Goal: Information Seeking & Learning: Check status

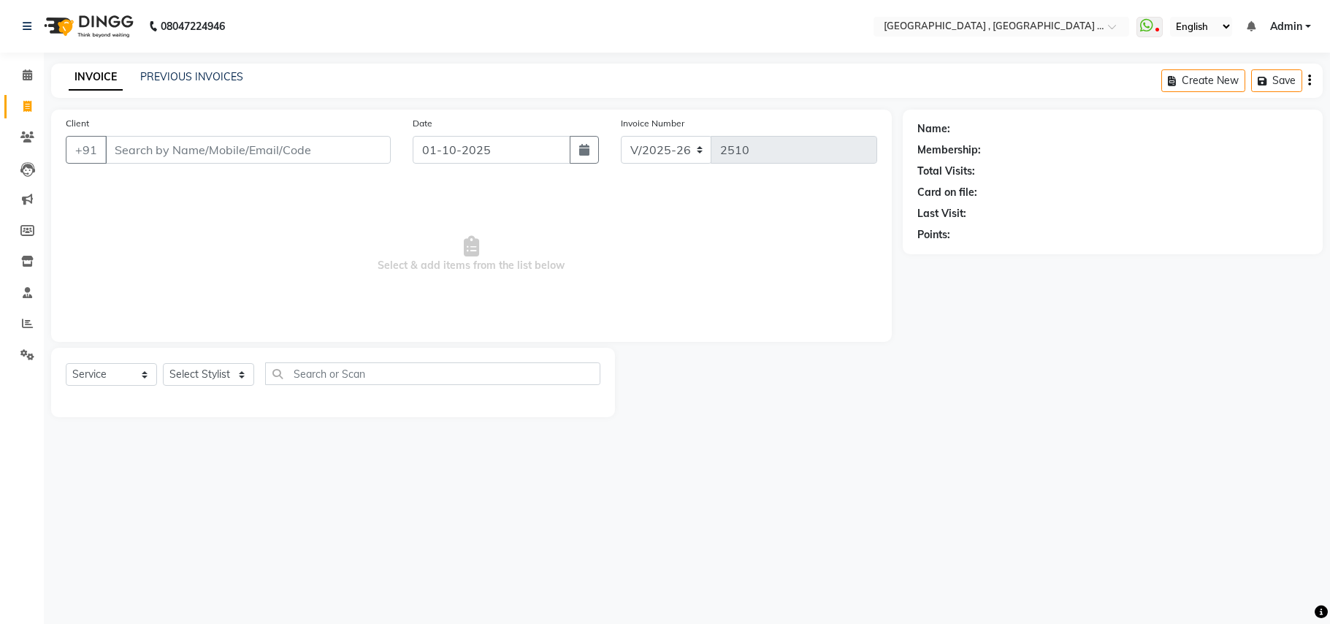
select select "4558"
select select "service"
click at [16, 324] on span at bounding box center [28, 324] width 26 height 17
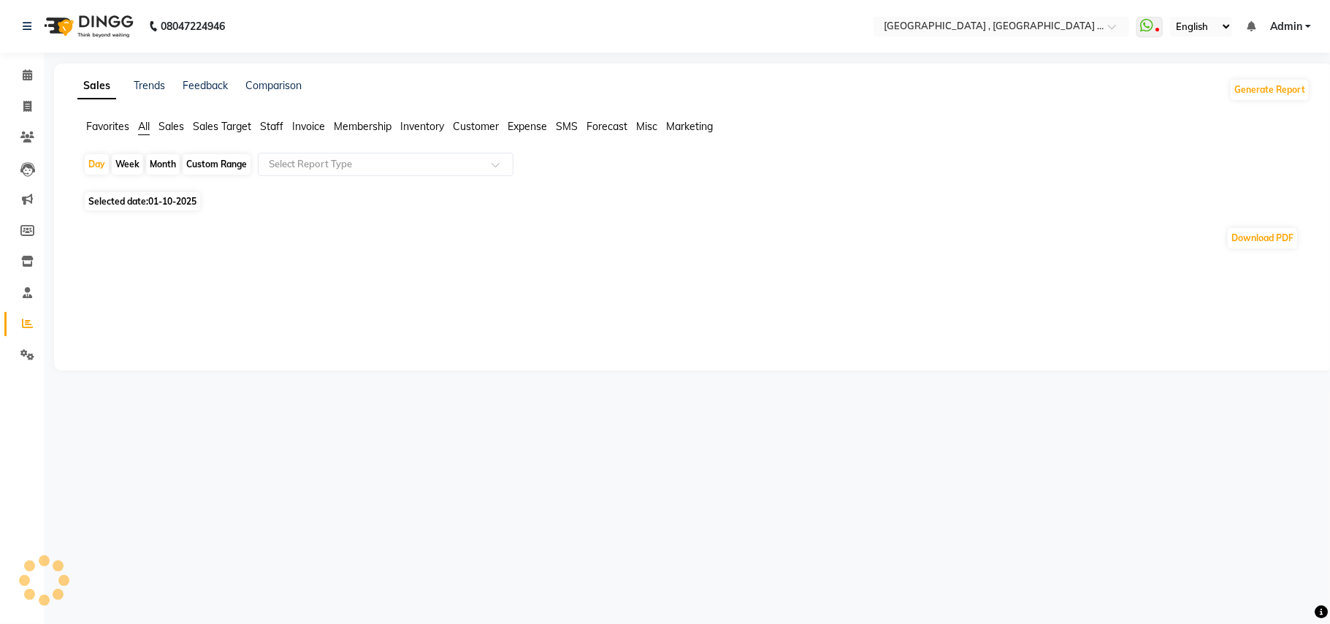
click at [179, 126] on span "Sales" at bounding box center [171, 126] width 26 height 13
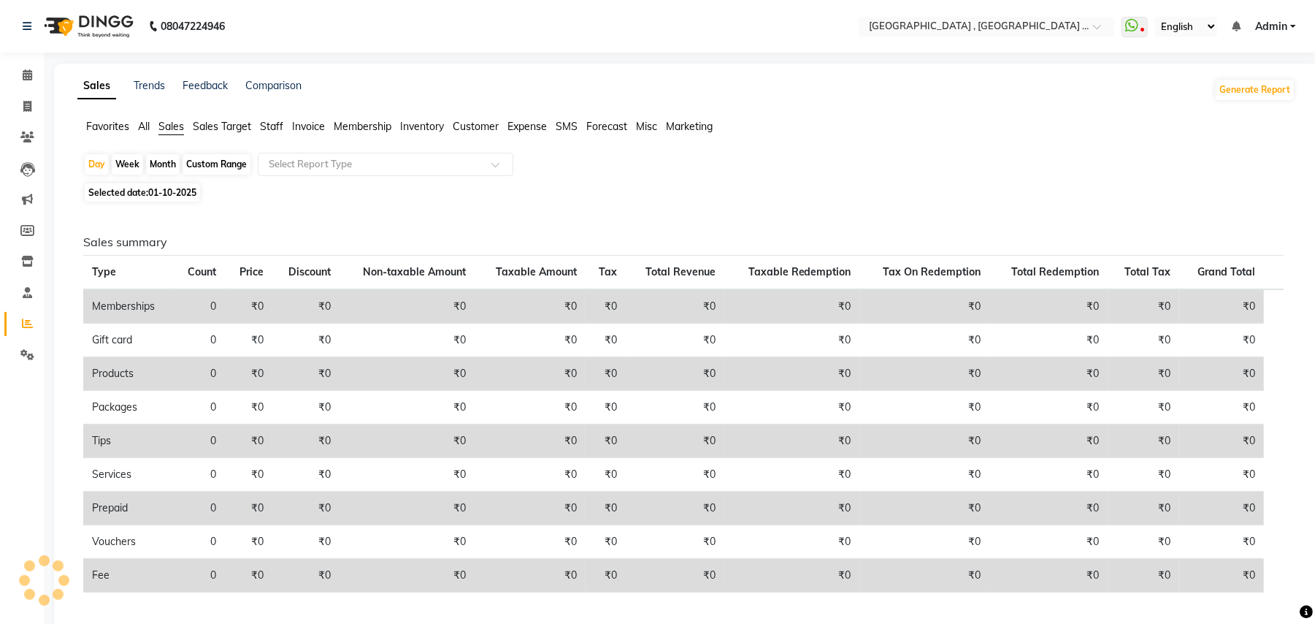
click at [167, 165] on div "Month" at bounding box center [163, 164] width 34 height 20
click at [269, 126] on span "Staff" at bounding box center [271, 126] width 23 height 13
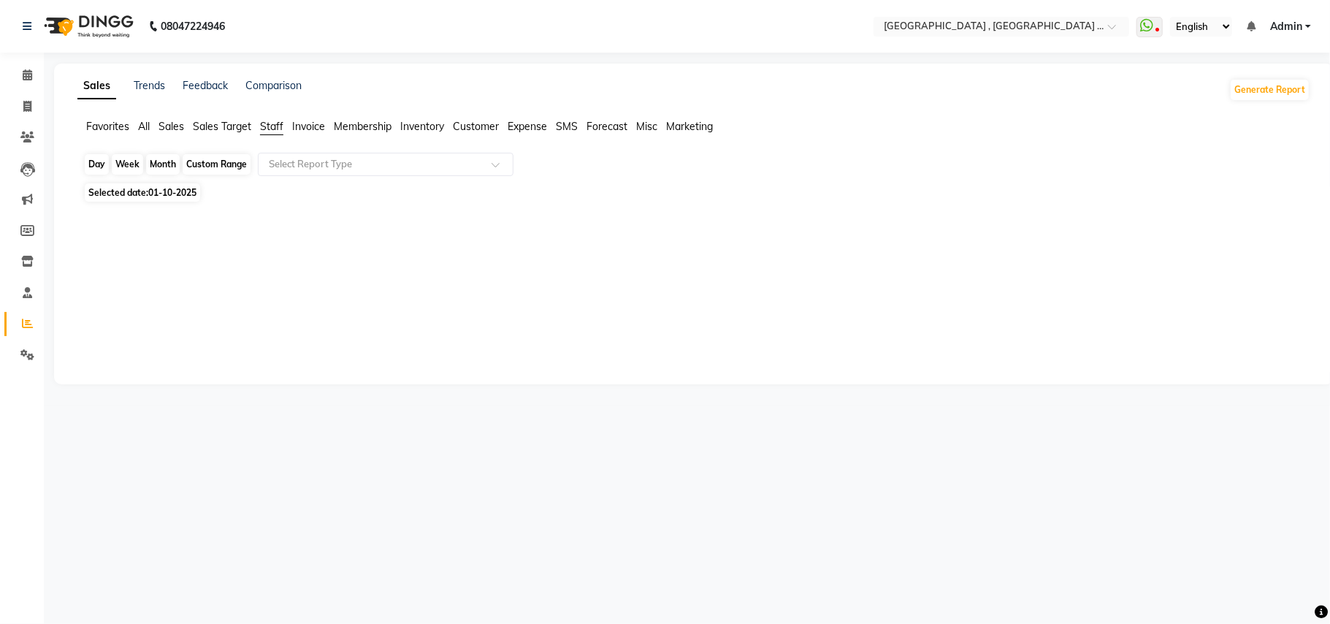
click at [161, 162] on div "Month" at bounding box center [163, 164] width 34 height 20
select select "10"
select select "2025"
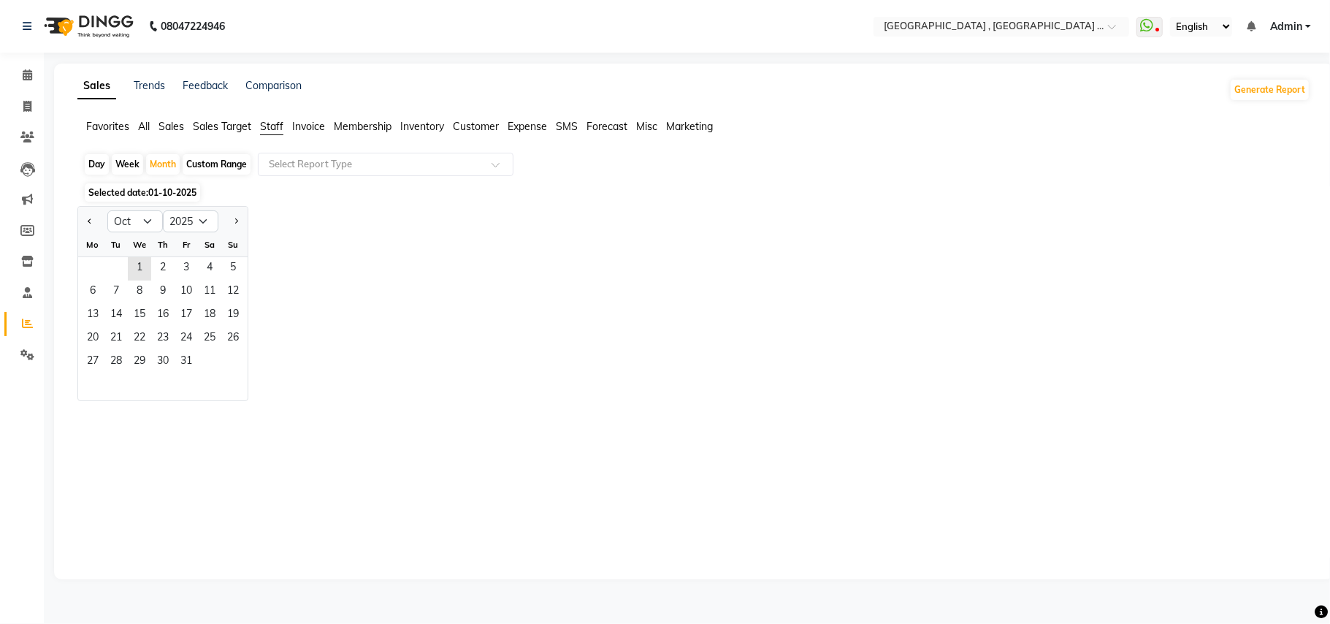
click at [161, 196] on span "01-10-2025" at bounding box center [172, 192] width 48 height 11
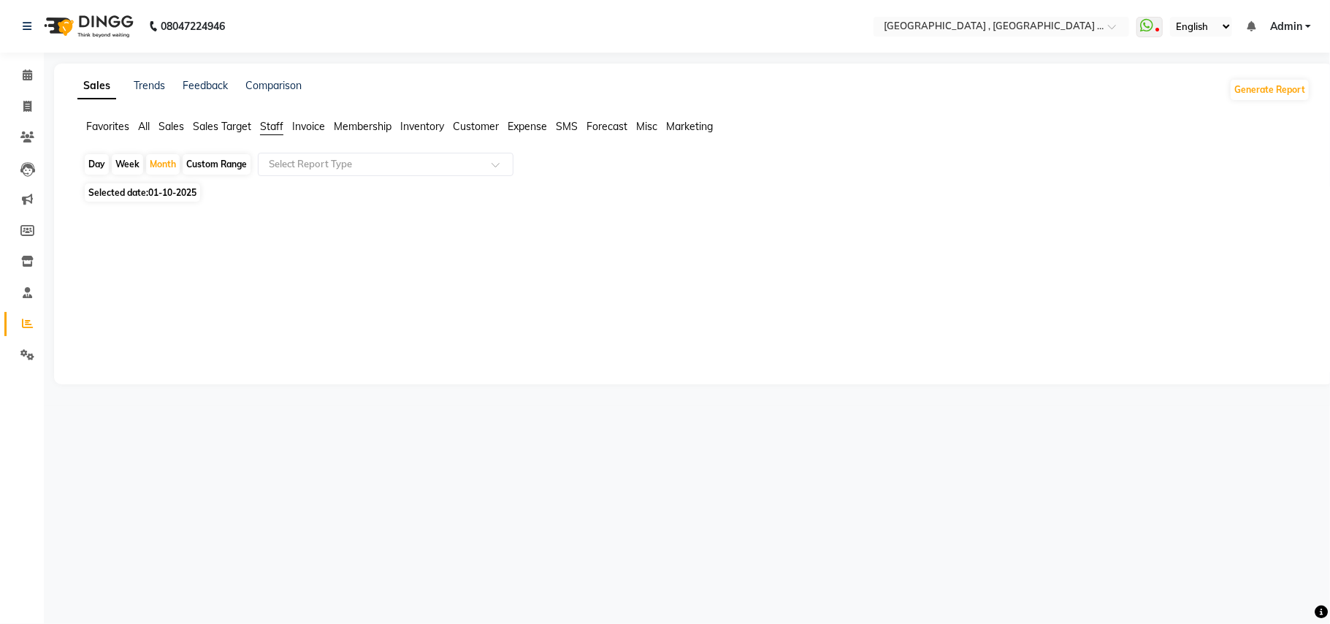
click at [179, 190] on span "01-10-2025" at bounding box center [172, 192] width 48 height 11
select select "10"
select select "2025"
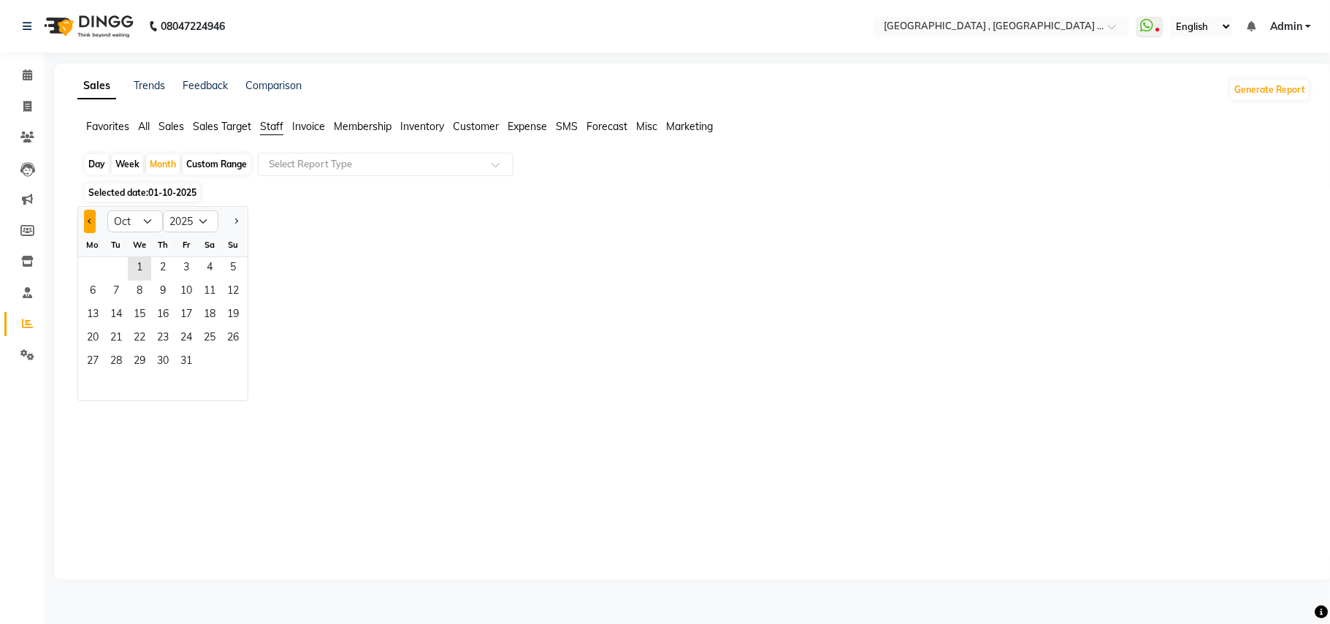
click at [93, 218] on button "Previous month" at bounding box center [90, 221] width 12 height 23
select select "9"
click at [100, 267] on span "1" at bounding box center [92, 268] width 23 height 23
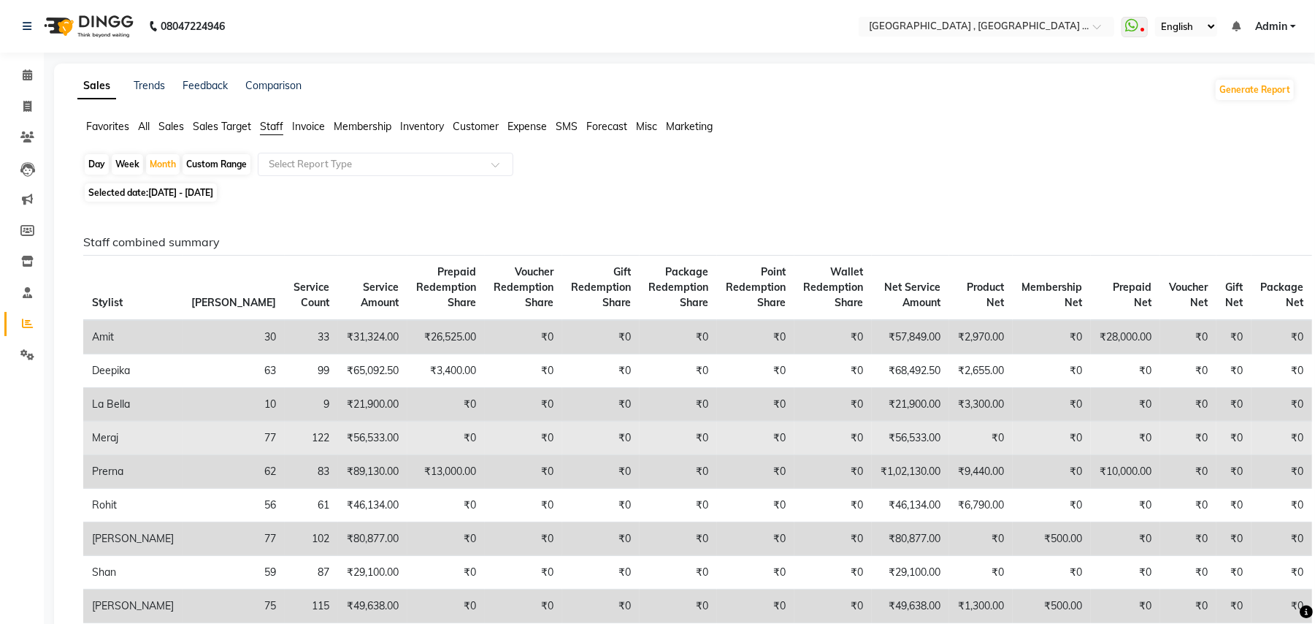
scroll to position [97, 0]
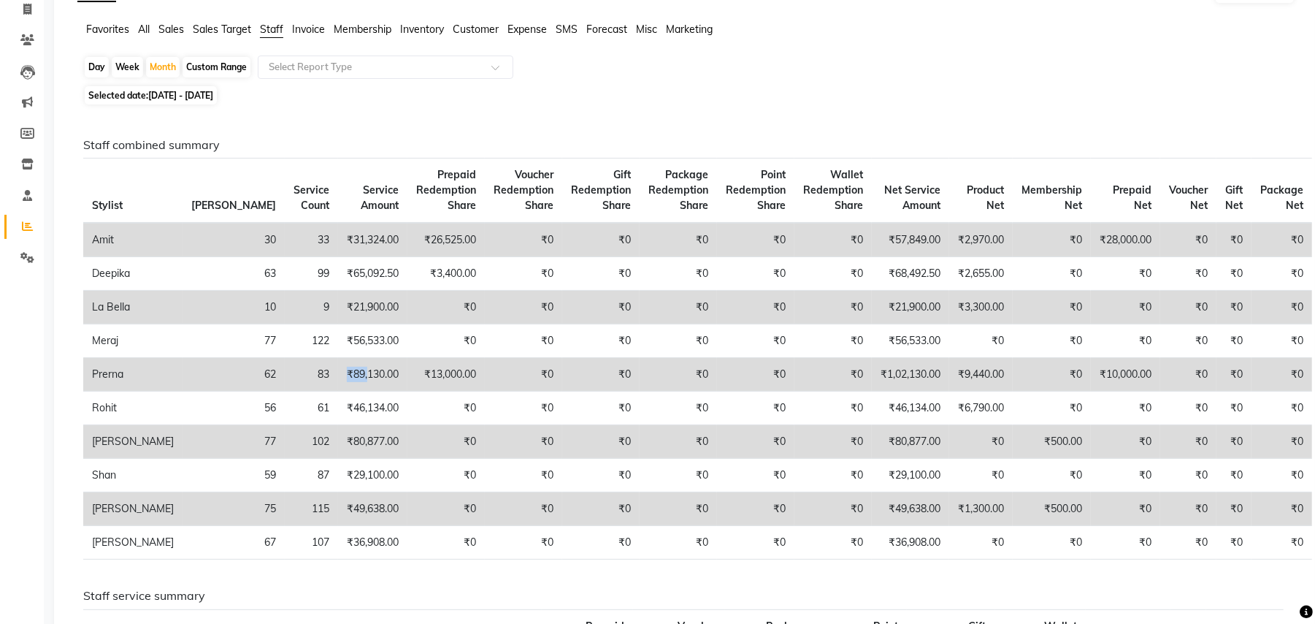
drag, startPoint x: 250, startPoint y: 381, endPoint x: 278, endPoint y: 386, distance: 28.1
click at [338, 386] on td "₹89,130.00" at bounding box center [372, 375] width 69 height 34
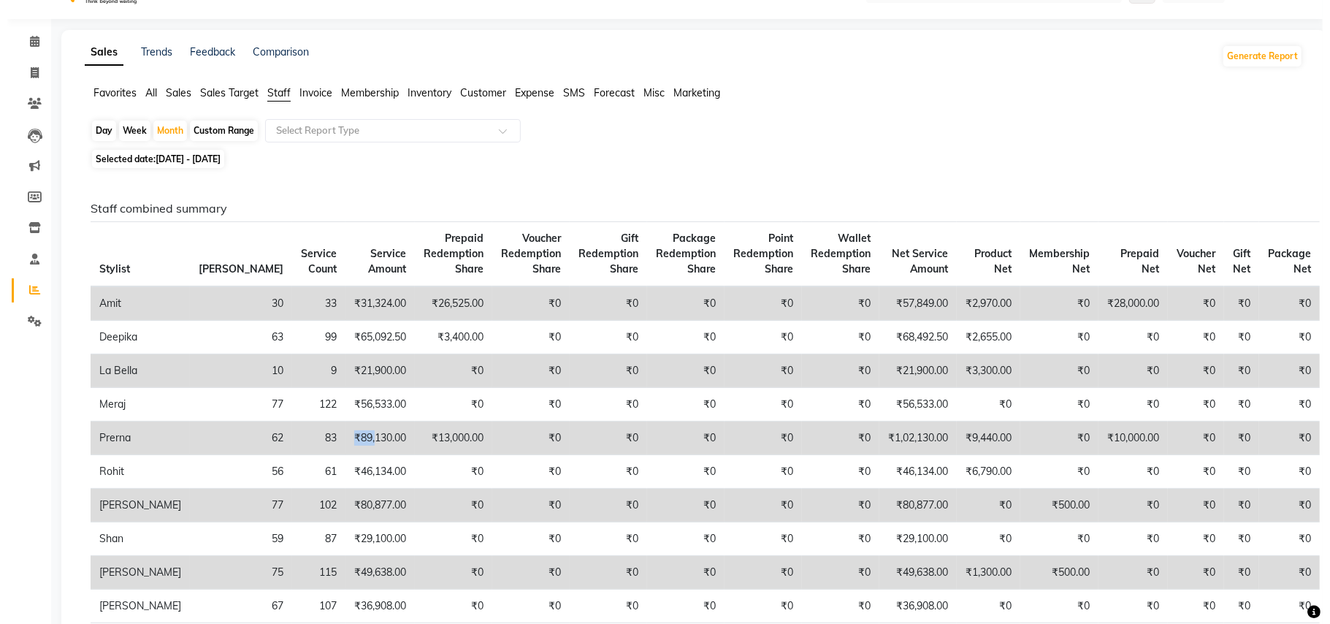
scroll to position [0, 0]
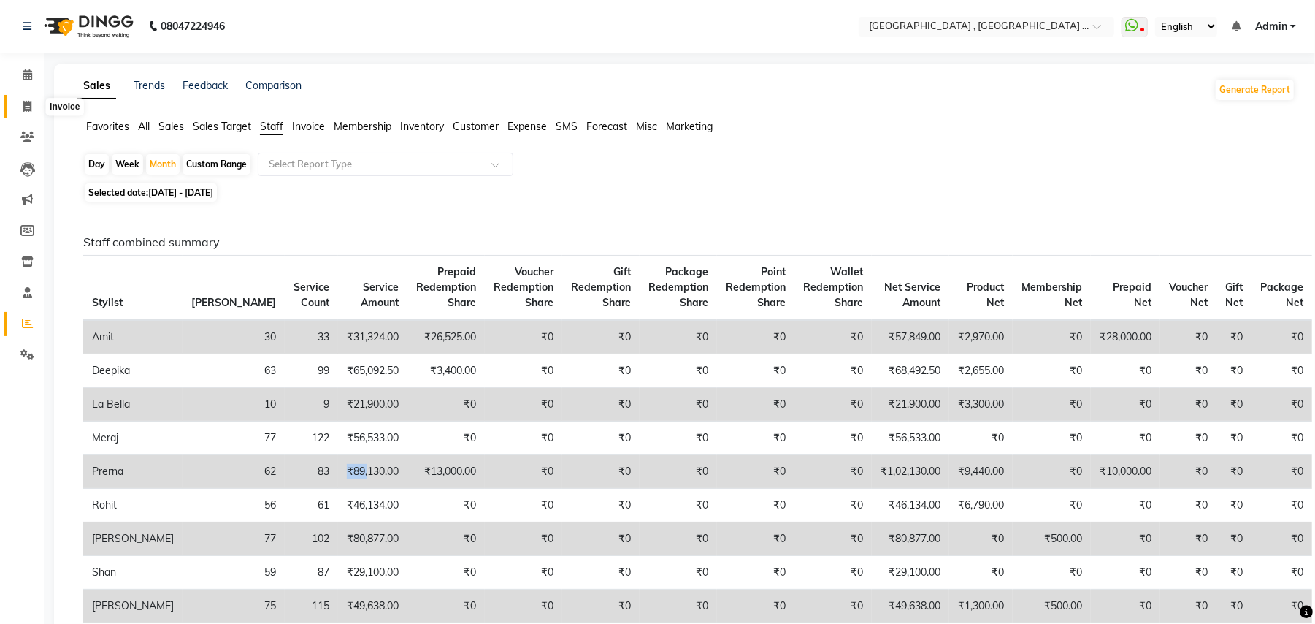
click at [26, 111] on icon at bounding box center [27, 106] width 8 height 11
select select "service"
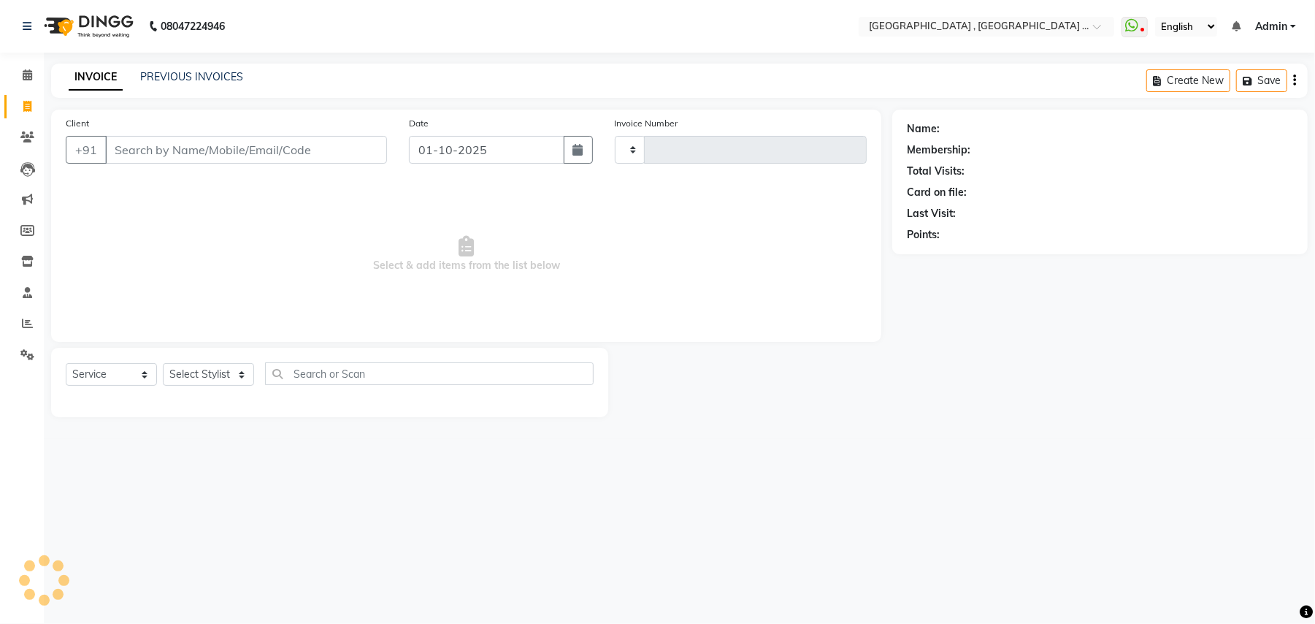
type input "2510"
select select "4558"
